Goal: Complete application form

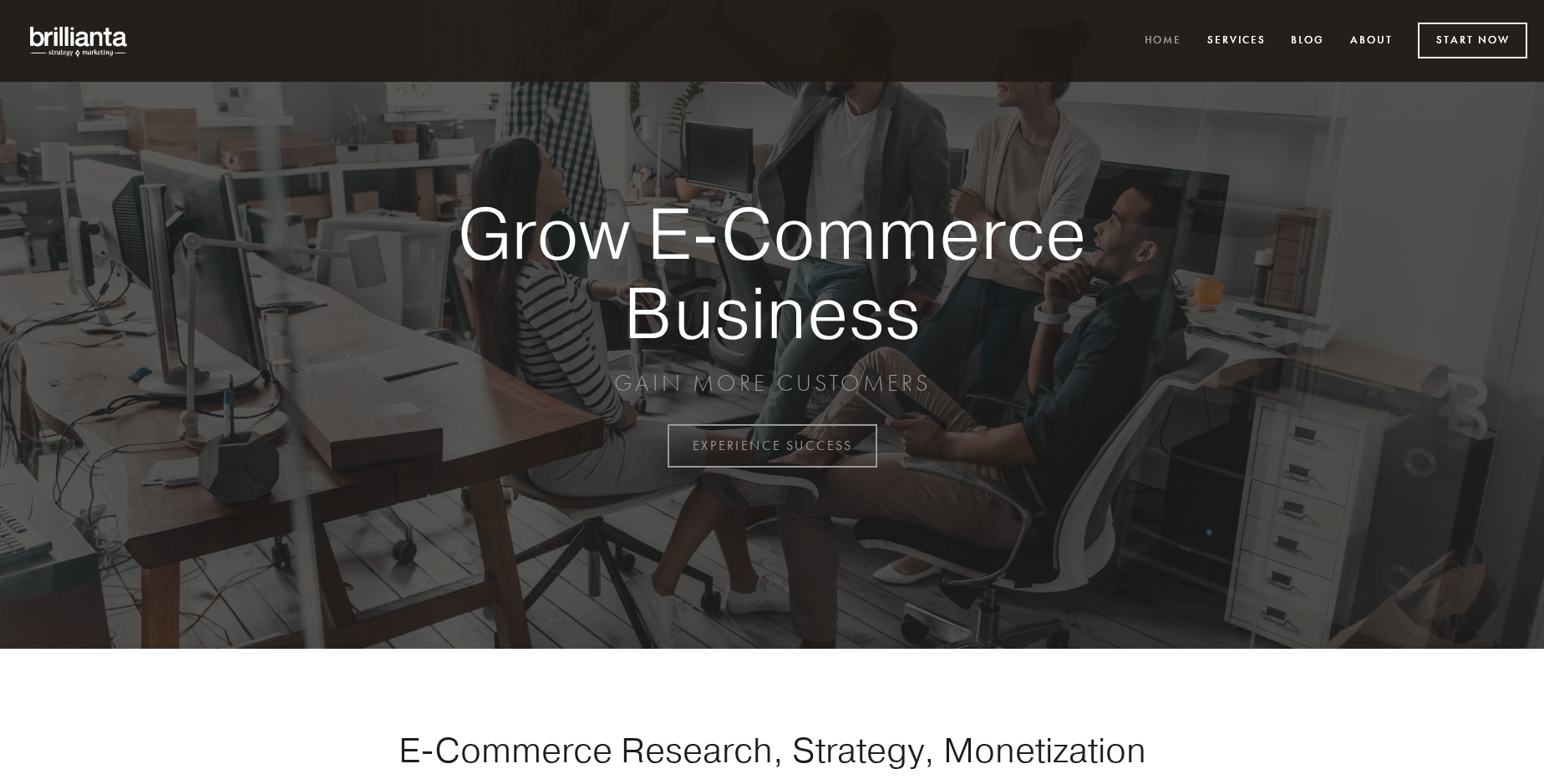
scroll to position [4378, 0]
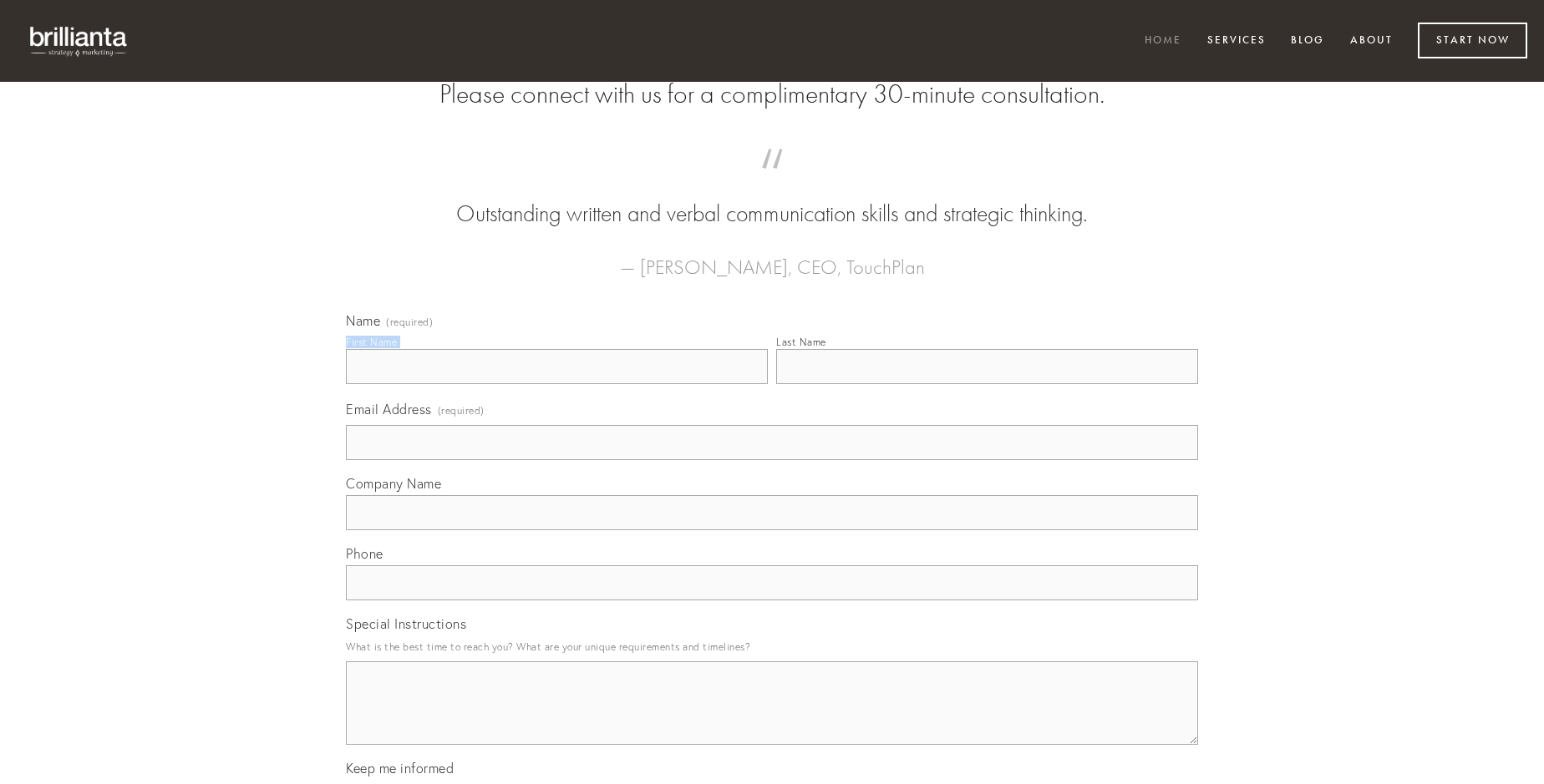
type input "[PERSON_NAME]"
click at [987, 384] on input "Last Name" at bounding box center [987, 367] width 422 height 35
type input "[PERSON_NAME]"
click at [772, 460] on input "Email Address (required)" at bounding box center [772, 443] width 852 height 35
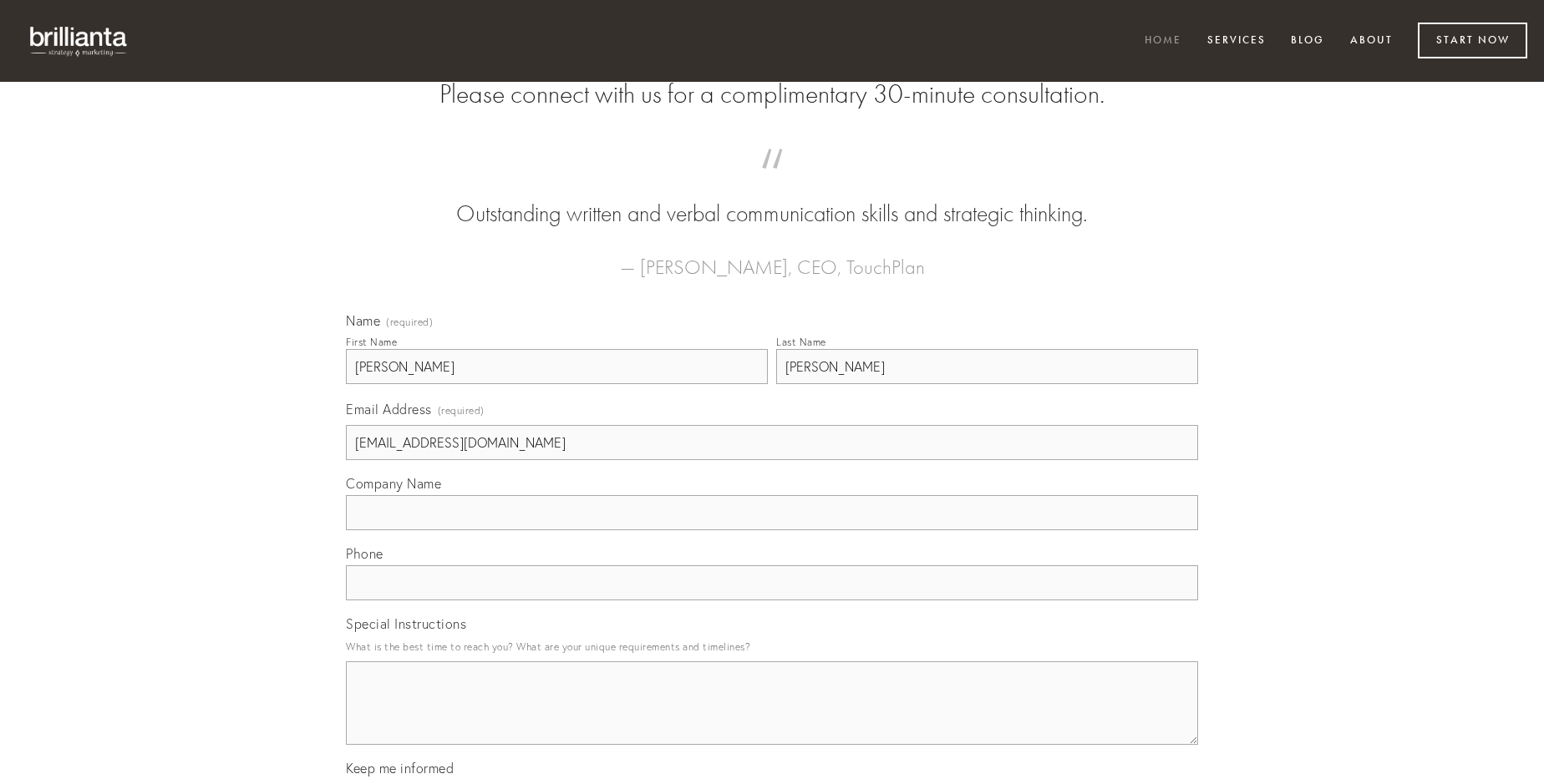
type input "[EMAIL_ADDRESS][DOMAIN_NAME]"
click at [772, 530] on input "Company Name" at bounding box center [772, 513] width 852 height 35
type input "audax"
click at [772, 601] on input "text" at bounding box center [772, 583] width 852 height 35
